Goal: Complete application form: Complete application form

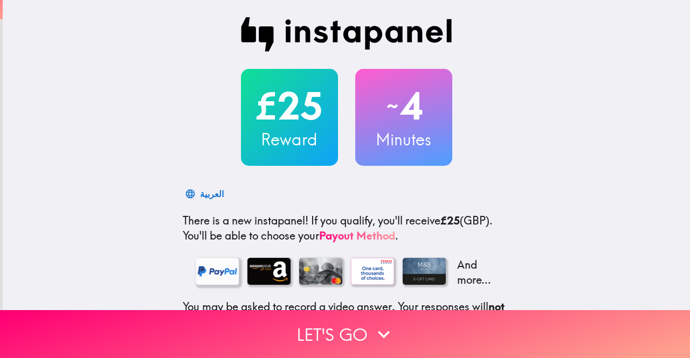
click at [202, 270] on div at bounding box center [217, 271] width 43 height 27
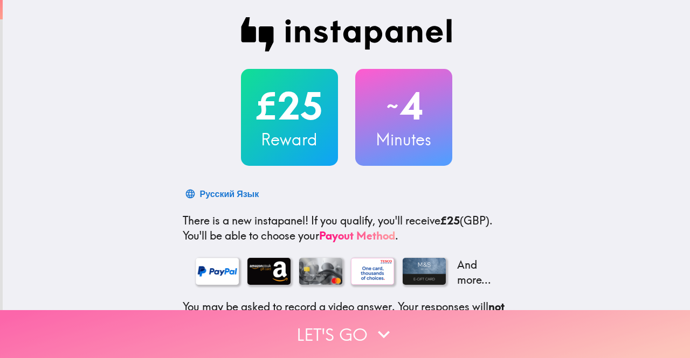
click at [357, 327] on button "Let's go" at bounding box center [345, 334] width 690 height 48
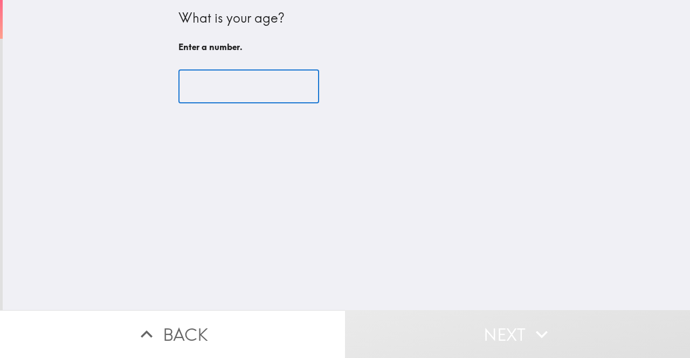
click at [224, 82] on input "number" at bounding box center [248, 86] width 141 height 33
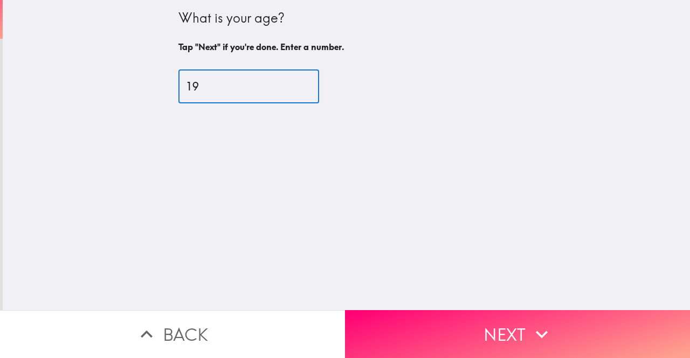
type input "19"
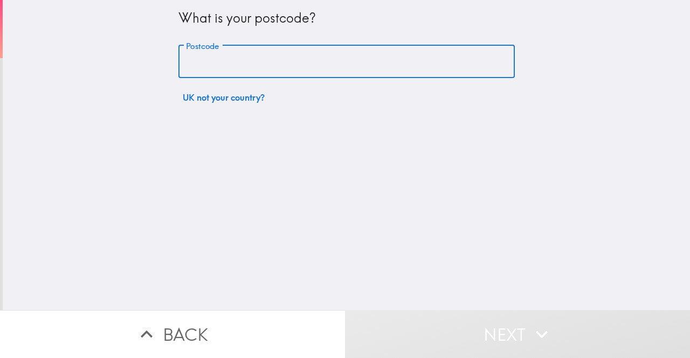
click at [251, 64] on input "Postcode" at bounding box center [346, 61] width 336 height 33
type input "W5 4TJ"
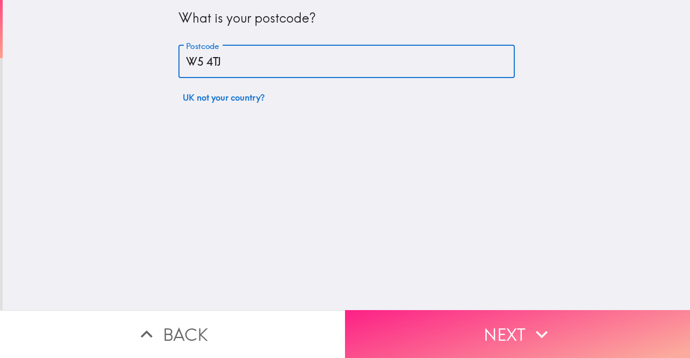
click at [438, 328] on button "Next" at bounding box center [517, 334] width 345 height 48
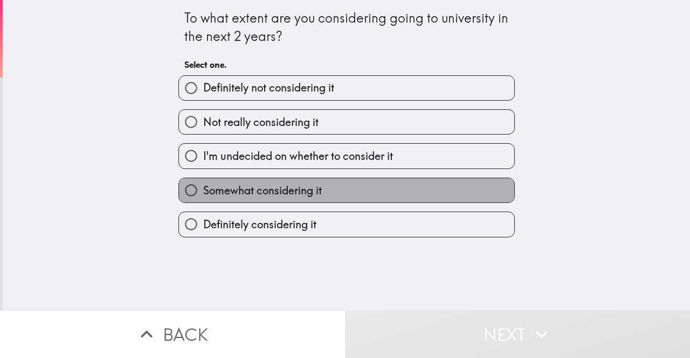
click at [261, 193] on span "Somewhat considering it" at bounding box center [262, 190] width 119 height 15
click at [203, 193] on input "Somewhat considering it" at bounding box center [191, 190] width 24 height 24
radio input "true"
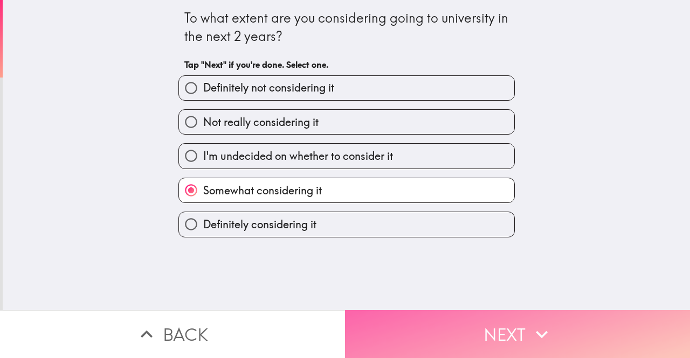
click at [414, 322] on button "Next" at bounding box center [517, 334] width 345 height 48
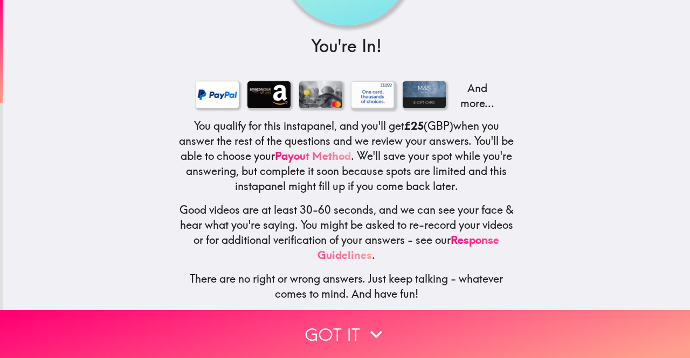
scroll to position [129, 0]
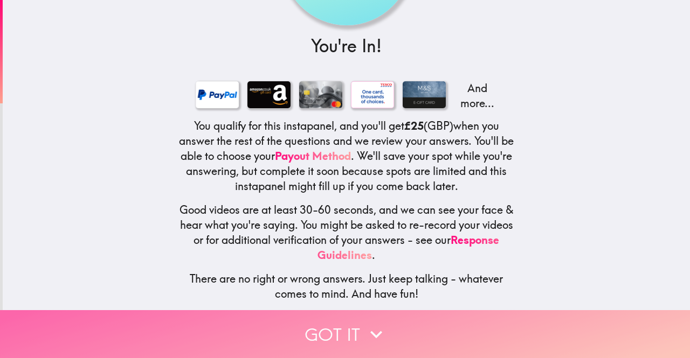
click at [299, 330] on button "Got it" at bounding box center [345, 334] width 690 height 48
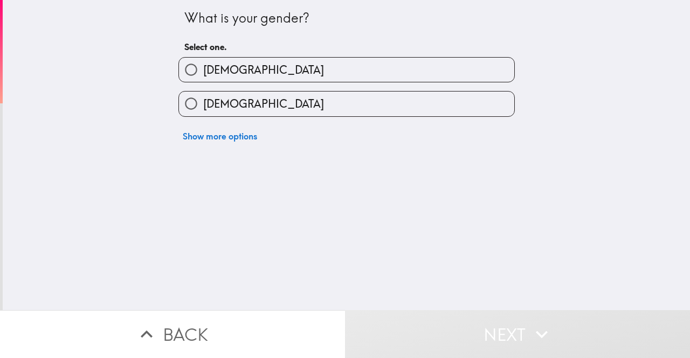
scroll to position [0, 0]
click at [295, 98] on label "[DEMOGRAPHIC_DATA]" at bounding box center [346, 104] width 335 height 24
click at [203, 98] on input "[DEMOGRAPHIC_DATA]" at bounding box center [191, 104] width 24 height 24
radio input "true"
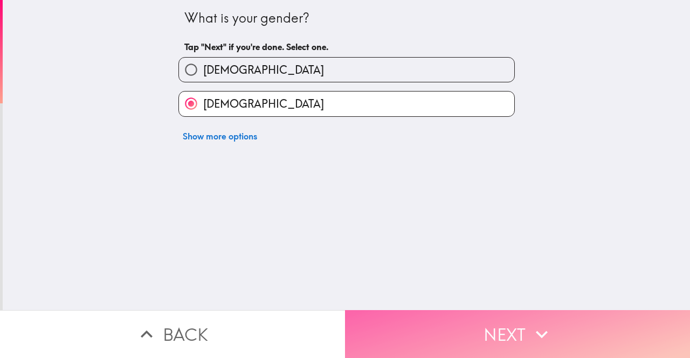
click at [400, 322] on button "Next" at bounding box center [517, 334] width 345 height 48
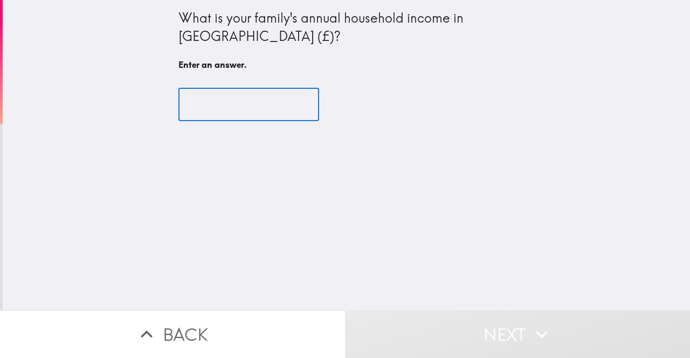
click at [219, 112] on input "text" at bounding box center [248, 104] width 141 height 33
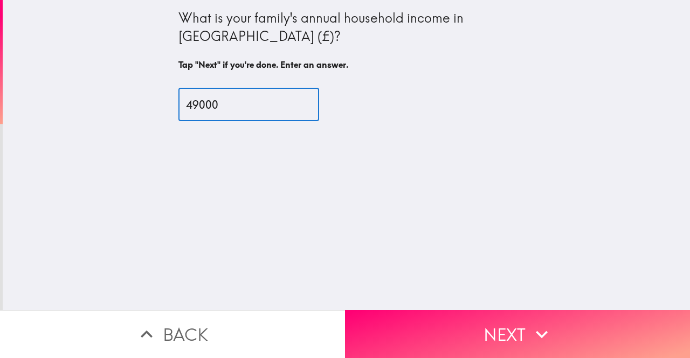
type input "49000"
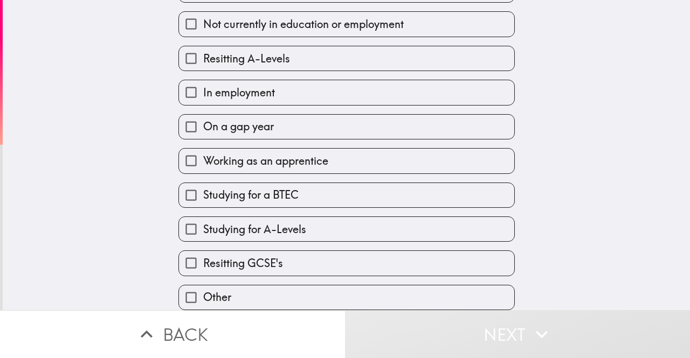
scroll to position [91, 0]
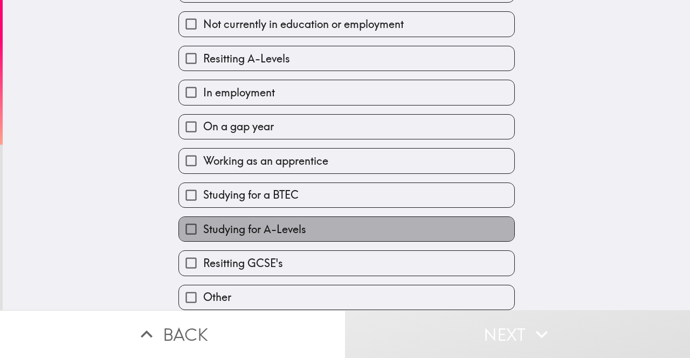
click at [276, 225] on span "Studying for A-Levels" at bounding box center [254, 229] width 103 height 15
click at [203, 225] on input "Studying for A-Levels" at bounding box center [191, 229] width 24 height 24
checkbox input "true"
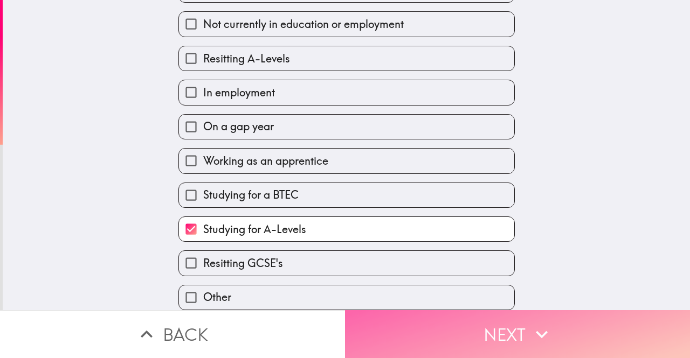
click at [429, 313] on button "Next" at bounding box center [517, 334] width 345 height 48
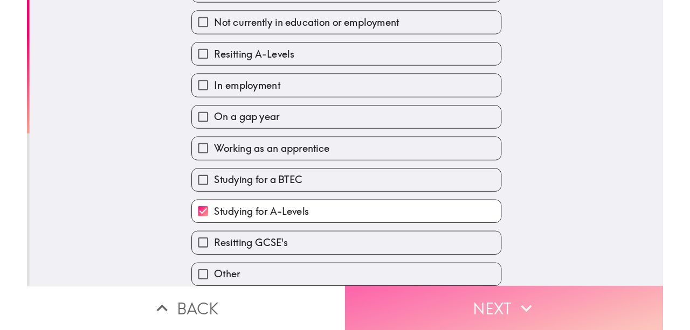
scroll to position [0, 0]
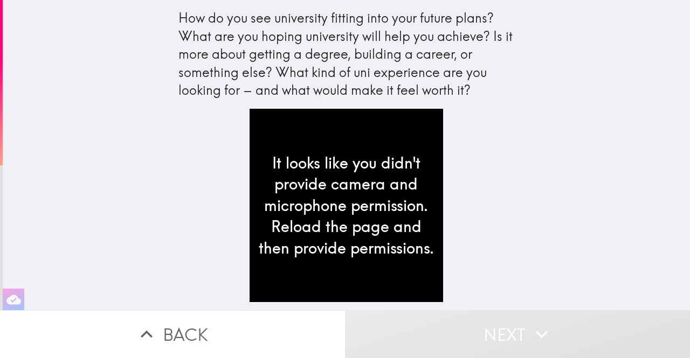
click at [478, 140] on div "It looks like you didn't provide camera and microphone permission. Reload the p…" at bounding box center [346, 210] width 345 height 202
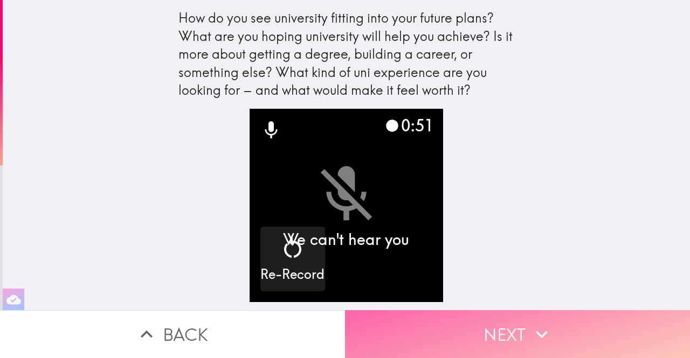
click at [505, 336] on button "Next" at bounding box center [517, 334] width 345 height 48
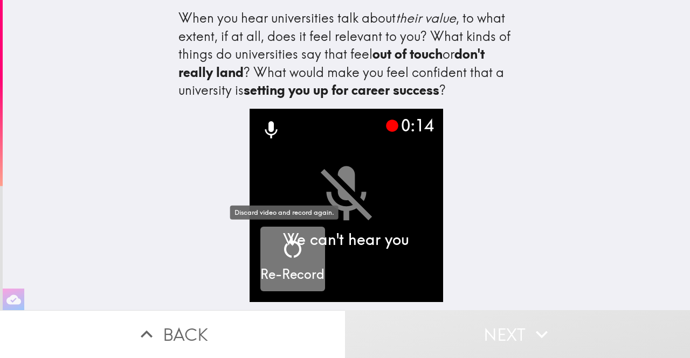
click at [287, 253] on icon "button" at bounding box center [293, 248] width 26 height 26
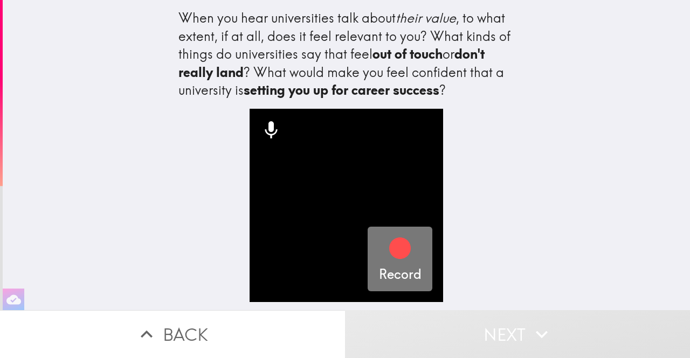
click at [393, 252] on icon "button" at bounding box center [400, 249] width 22 height 22
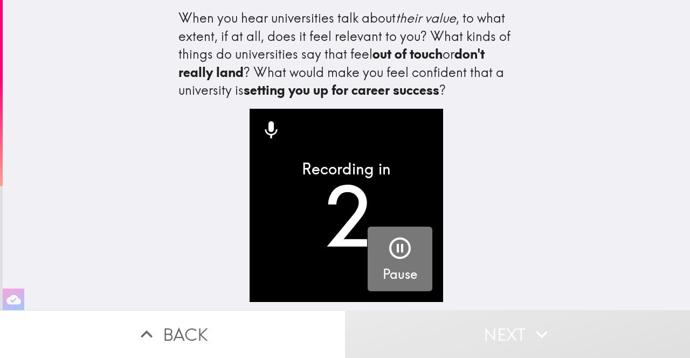
click at [393, 252] on icon "button" at bounding box center [400, 249] width 22 height 22
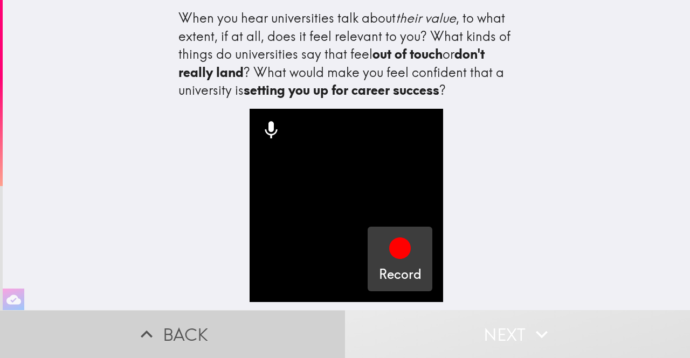
click at [198, 318] on button "Back" at bounding box center [172, 334] width 345 height 48
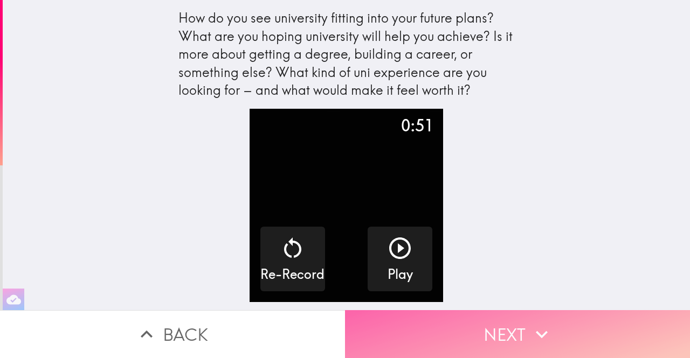
click at [432, 331] on button "Next" at bounding box center [517, 334] width 345 height 48
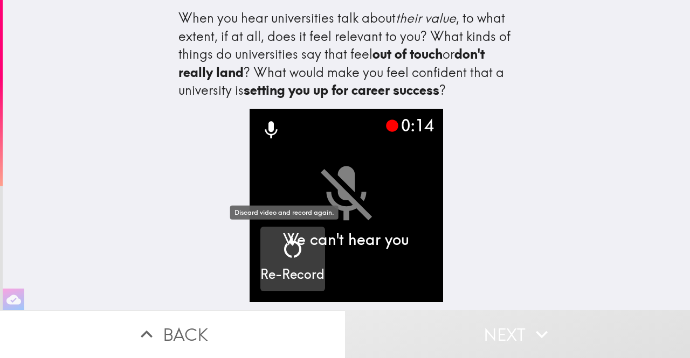
click at [289, 257] on icon "button" at bounding box center [293, 248] width 26 height 26
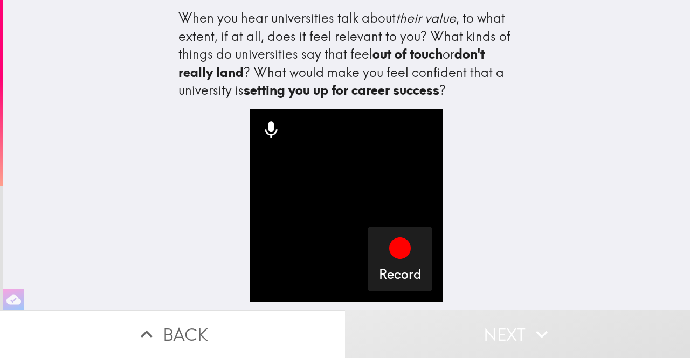
click at [260, 128] on icon at bounding box center [271, 131] width 22 height 22
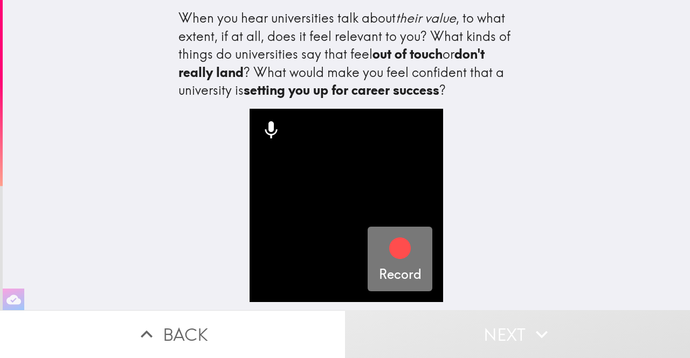
click at [405, 273] on h5 "Record" at bounding box center [400, 275] width 43 height 18
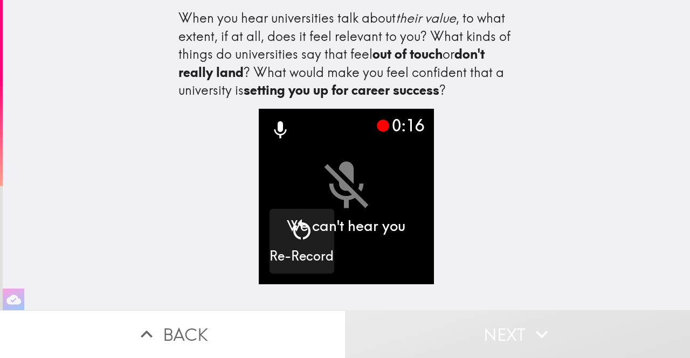
click at [559, 31] on div "When you hear universities talk about their value , to what extent, if at all, …" at bounding box center [346, 155] width 687 height 310
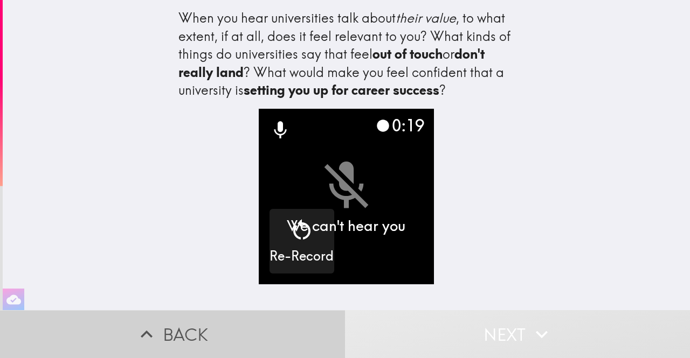
click at [188, 320] on button "Back" at bounding box center [172, 334] width 345 height 48
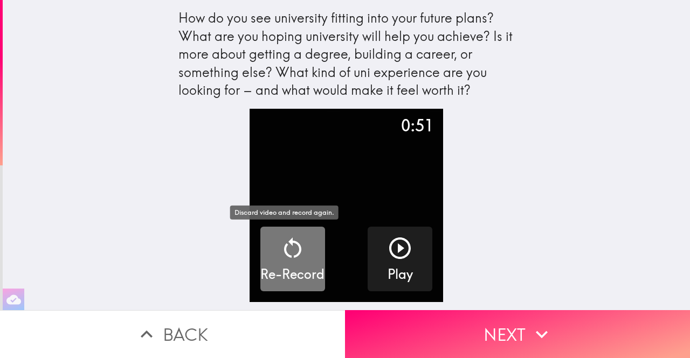
click at [272, 268] on h5 "Re-Record" at bounding box center [292, 275] width 64 height 18
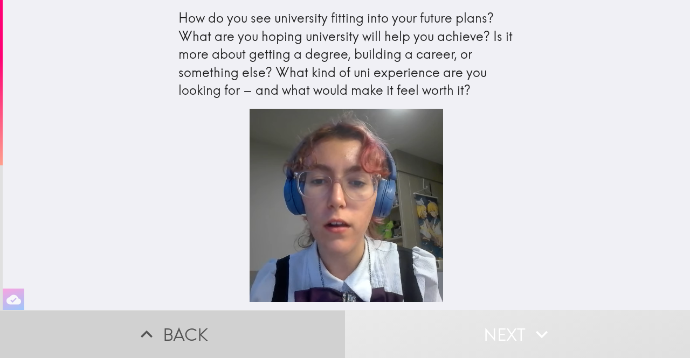
click at [156, 335] on button "Back" at bounding box center [172, 334] width 345 height 48
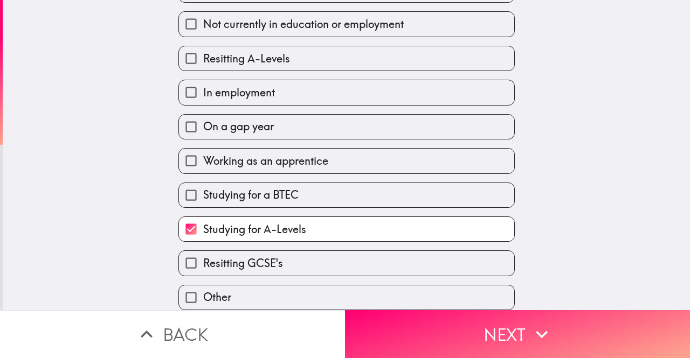
scroll to position [89, 0]
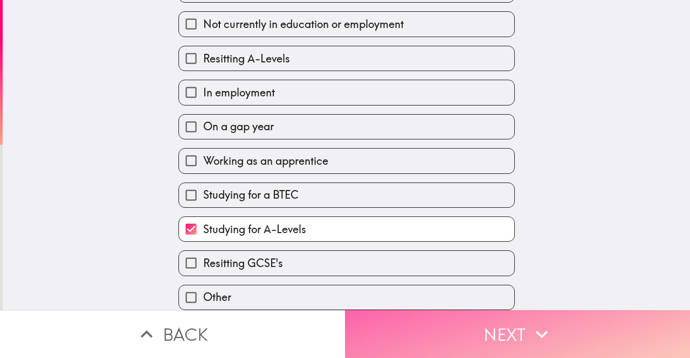
click at [424, 310] on button "Next" at bounding box center [517, 334] width 345 height 48
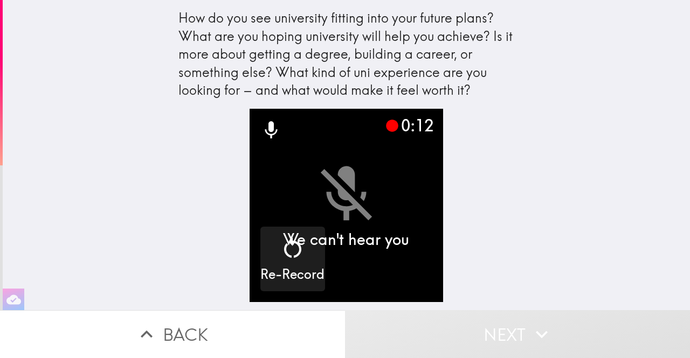
click at [335, 195] on video "button" at bounding box center [345, 205] width 193 height 193
drag, startPoint x: 317, startPoint y: 196, endPoint x: 600, endPoint y: 378, distance: 337.2
click at [600, 0] on html "How do you see university fitting into your future plans? What are you hoping u…" at bounding box center [345, 0] width 690 height 0
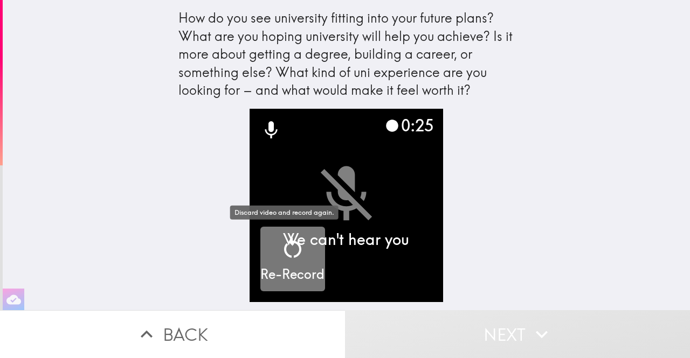
click at [288, 246] on icon "button" at bounding box center [293, 248] width 26 height 26
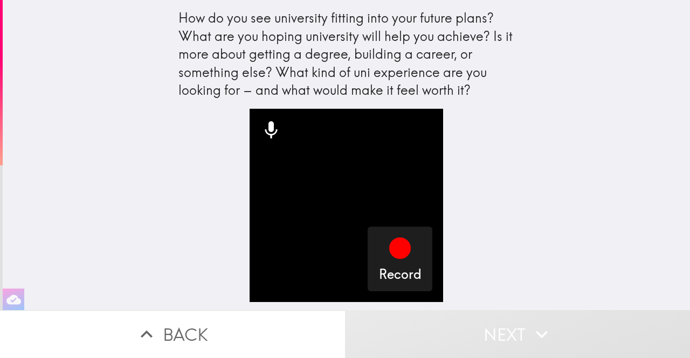
click at [630, 77] on div "How do you see university fitting into your future plans? What are you hoping u…" at bounding box center [346, 155] width 687 height 310
